Goal: Transaction & Acquisition: Obtain resource

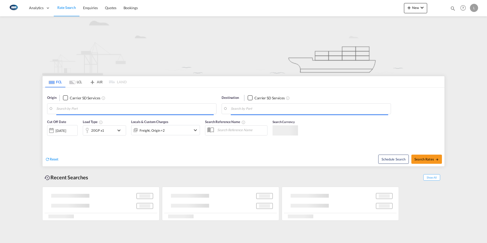
type input "Keelung (Chilung), TWKEL"
type input "[GEOGRAPHIC_DATA], [GEOGRAPHIC_DATA]"
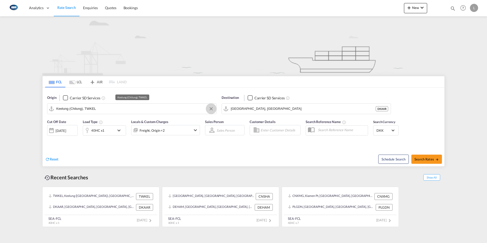
click at [212, 109] on button "Clear Input" at bounding box center [211, 109] width 8 height 8
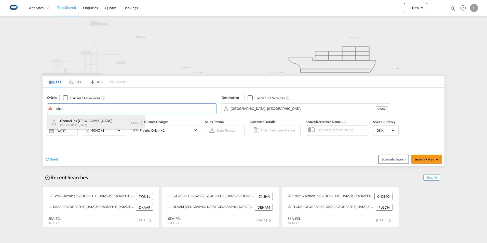
click at [81, 119] on div "Chenn ai (ex [GEOGRAPHIC_DATA]) [GEOGRAPHIC_DATA] INMAA" at bounding box center [95, 122] width 97 height 15
type input "[GEOGRAPHIC_DATA] (ex [GEOGRAPHIC_DATA]), INMAA"
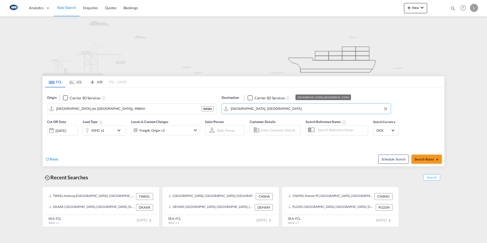
click at [259, 106] on input "[GEOGRAPHIC_DATA], [GEOGRAPHIC_DATA]" at bounding box center [309, 109] width 157 height 8
click at [426, 158] on span "Search Rates" at bounding box center [426, 159] width 24 height 4
type input "INMAA to DKAAR / [DATE]"
